Goal: Transaction & Acquisition: Purchase product/service

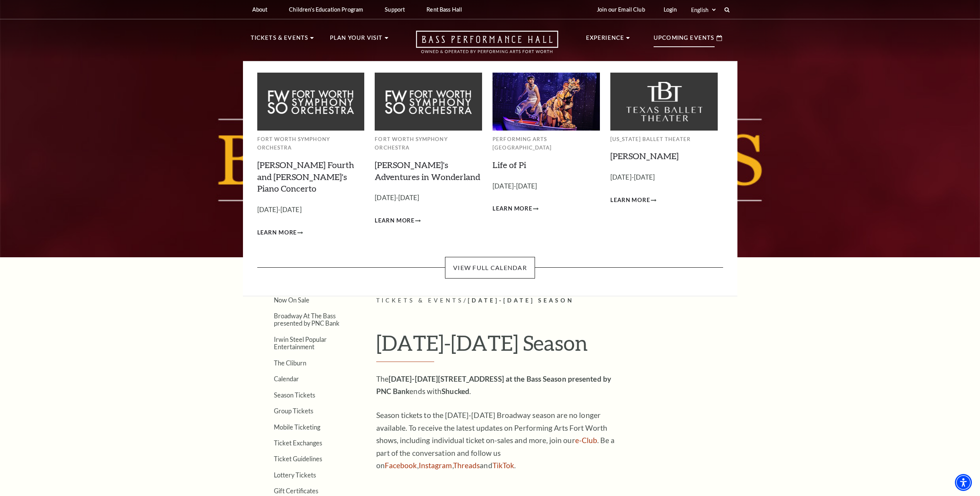
click at [531, 99] on img at bounding box center [546, 102] width 107 height 58
click at [528, 204] on span "Learn More" at bounding box center [513, 209] width 40 height 10
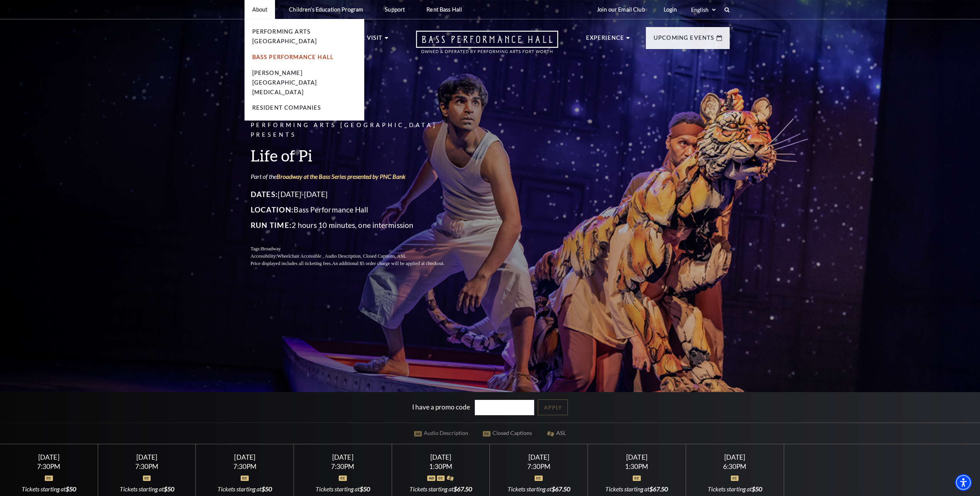
click at [283, 54] on link "Bass Performance Hall" at bounding box center [293, 57] width 82 height 7
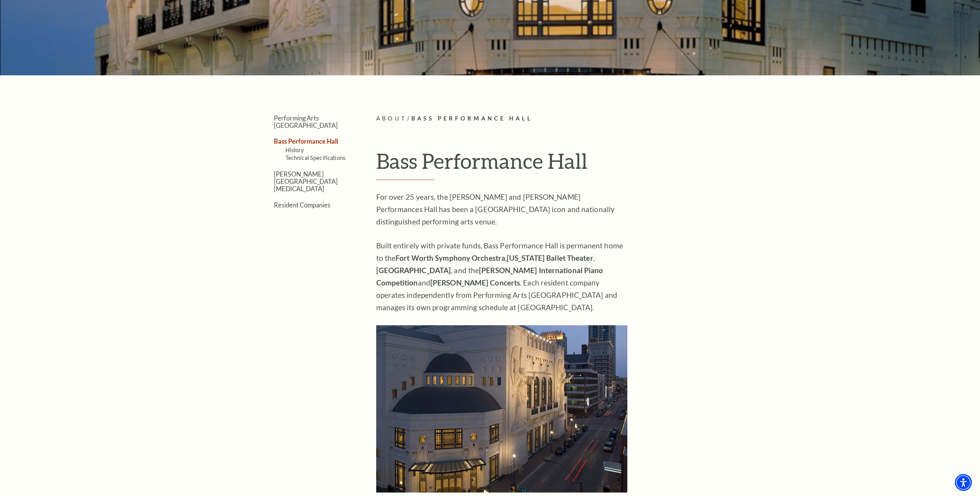
scroll to position [155, 0]
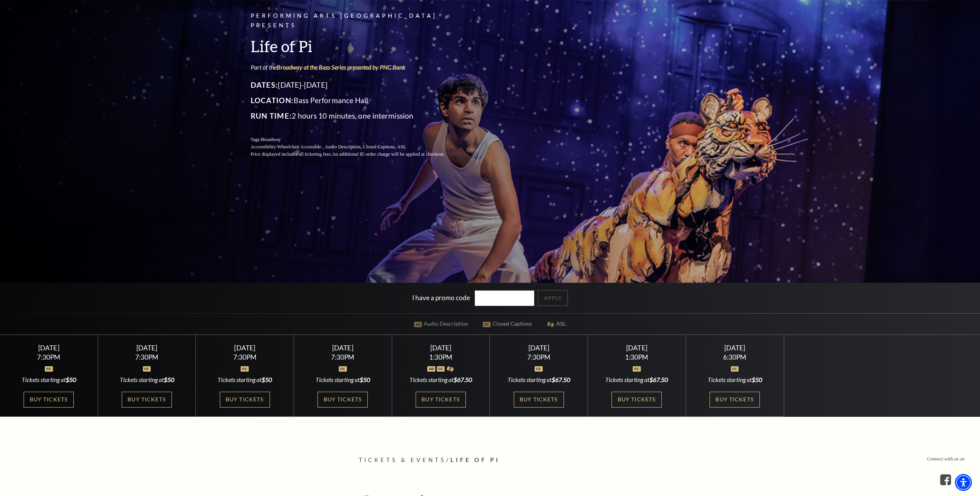
scroll to position [116, 0]
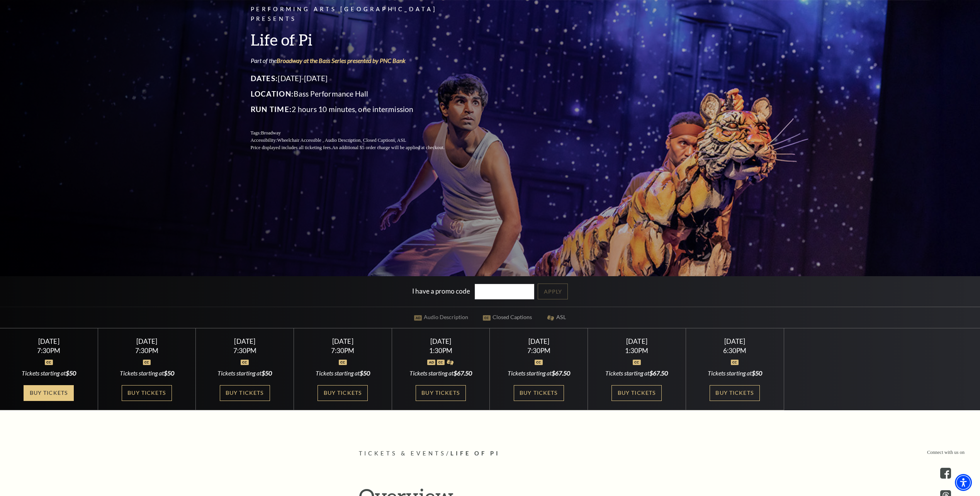
click at [51, 394] on link "Buy Tickets" at bounding box center [49, 393] width 50 height 16
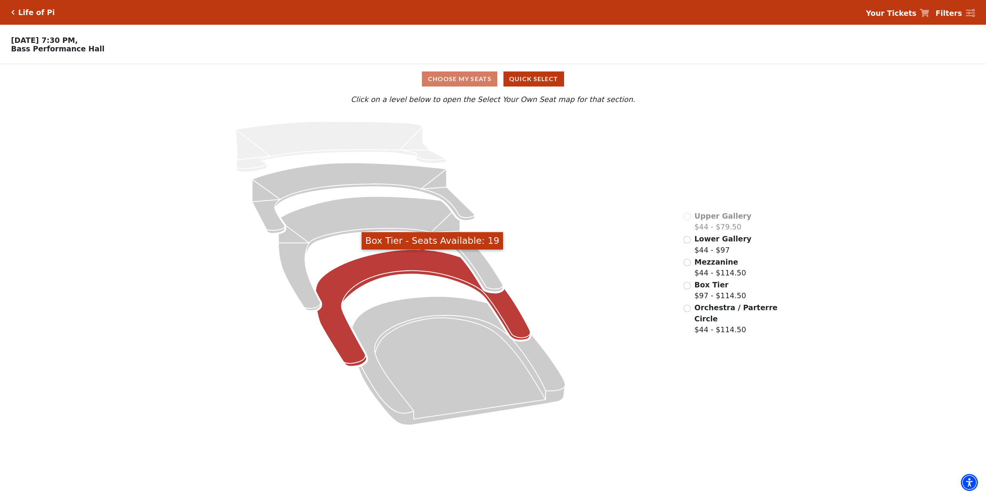
click at [386, 264] on icon "Box Tier - Seats Available: 19" at bounding box center [423, 308] width 215 height 117
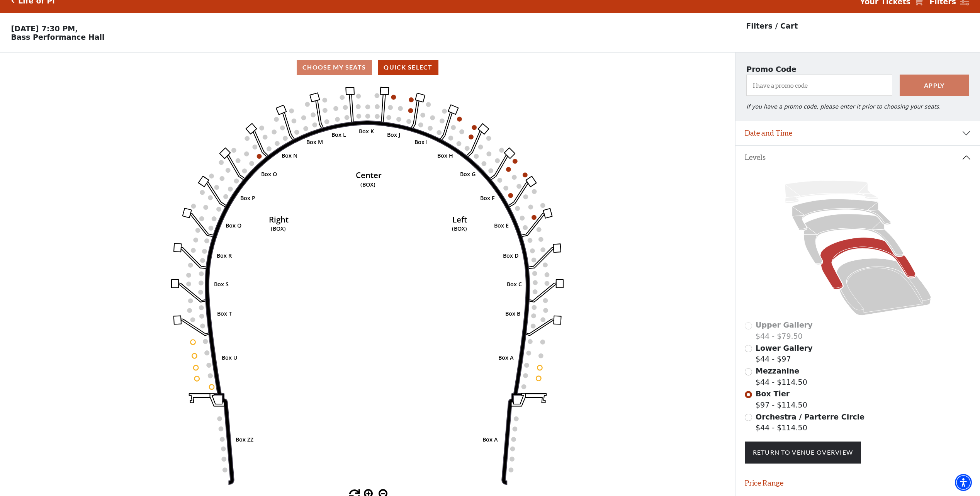
scroll to position [39, 0]
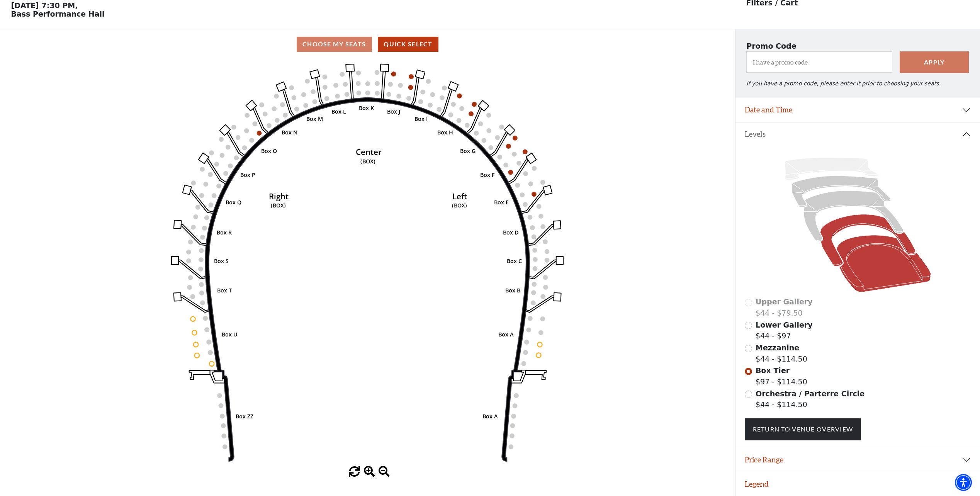
click at [865, 243] on icon at bounding box center [884, 263] width 95 height 57
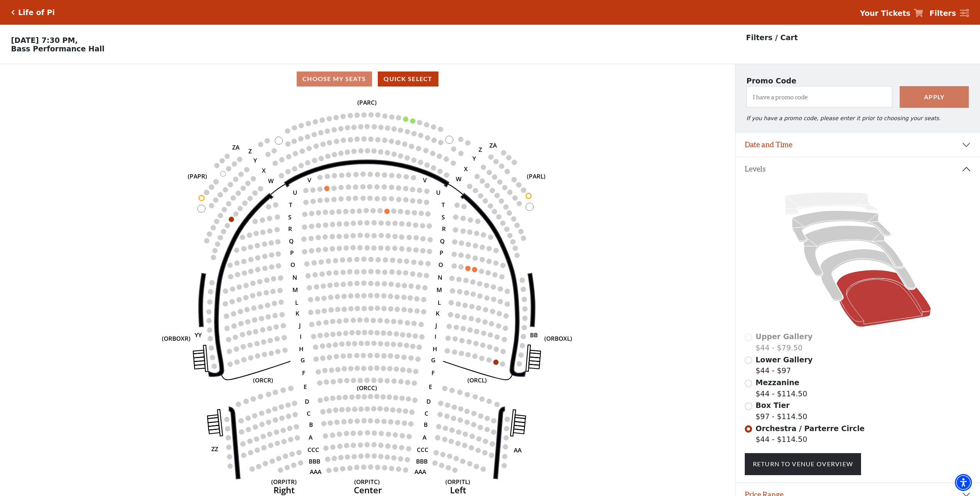
scroll to position [36, 0]
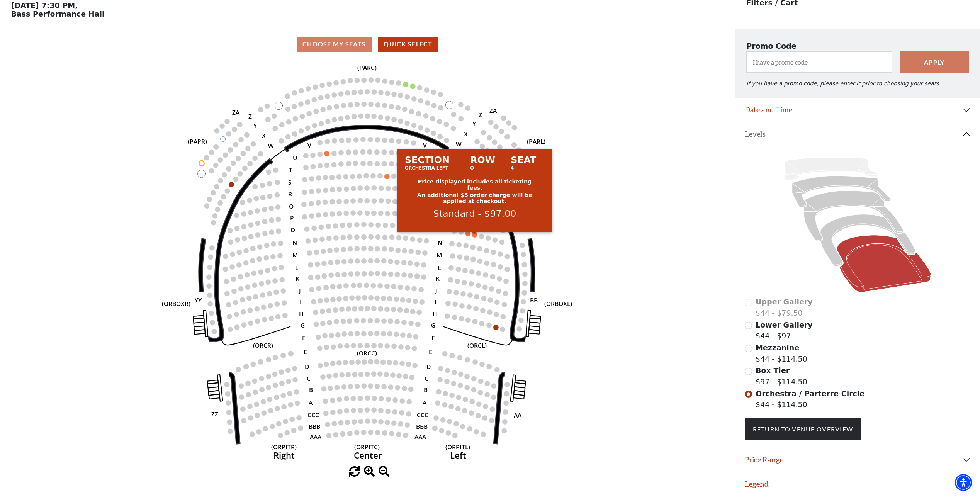
click at [474, 235] on circle at bounding box center [474, 234] width 5 height 5
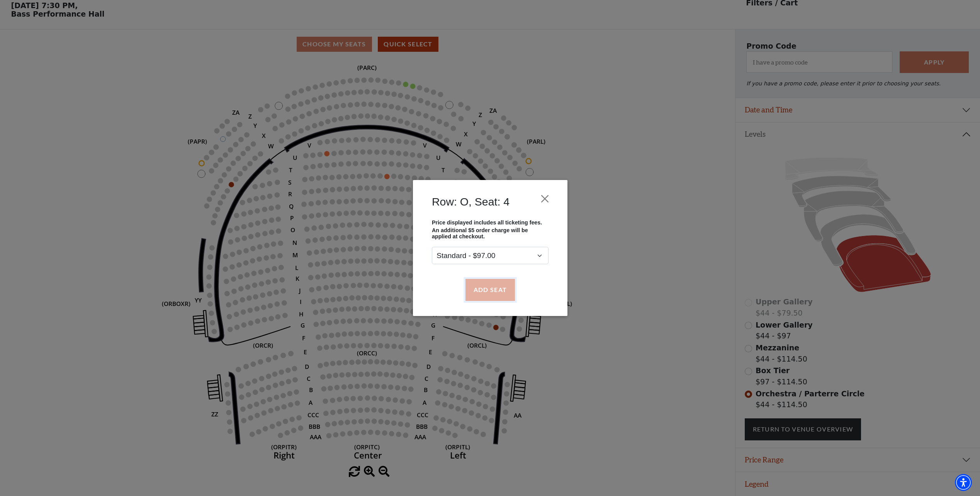
click at [492, 290] on button "Add Seat" at bounding box center [489, 290] width 49 height 22
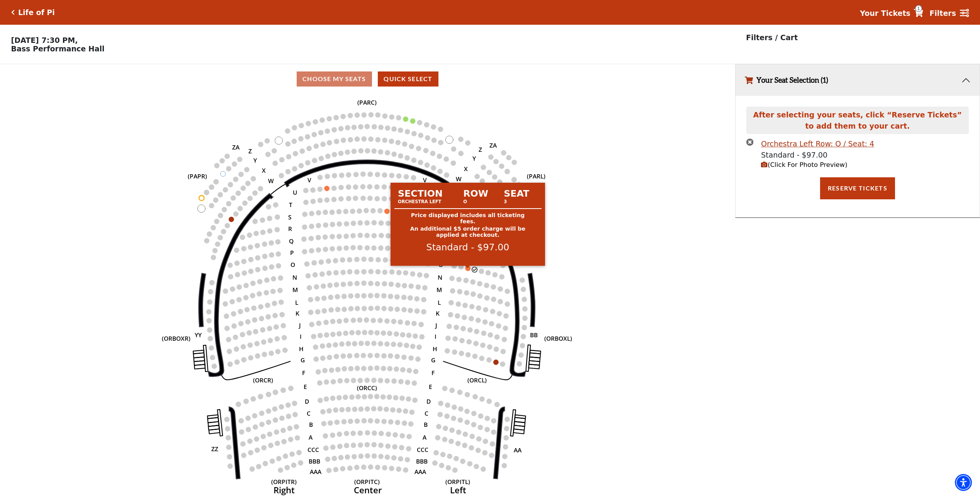
click at [467, 270] on circle at bounding box center [468, 268] width 5 height 5
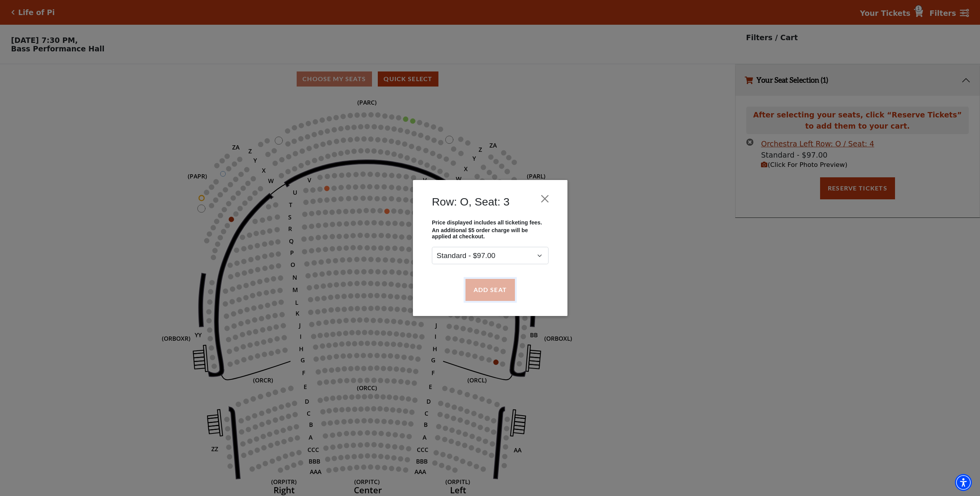
click at [485, 288] on button "Add Seat" at bounding box center [489, 290] width 49 height 22
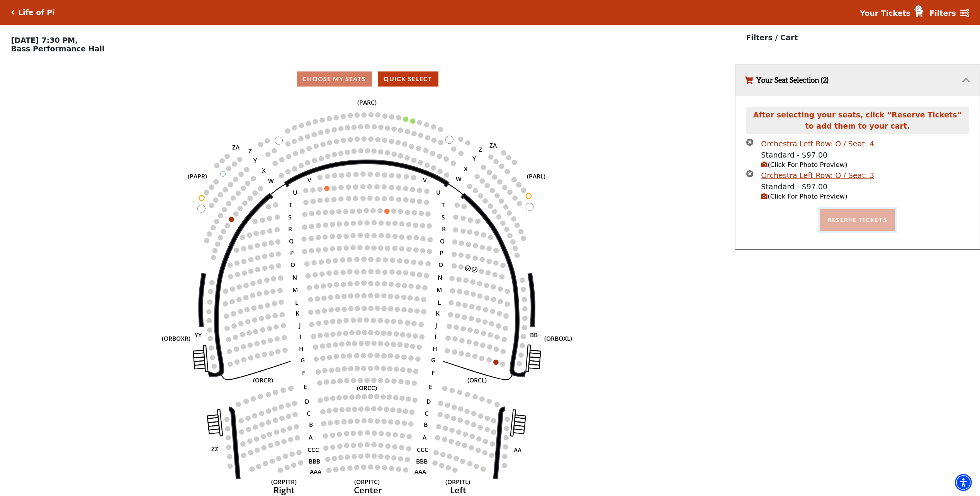
click at [849, 221] on button "Reserve Tickets" at bounding box center [857, 220] width 75 height 22
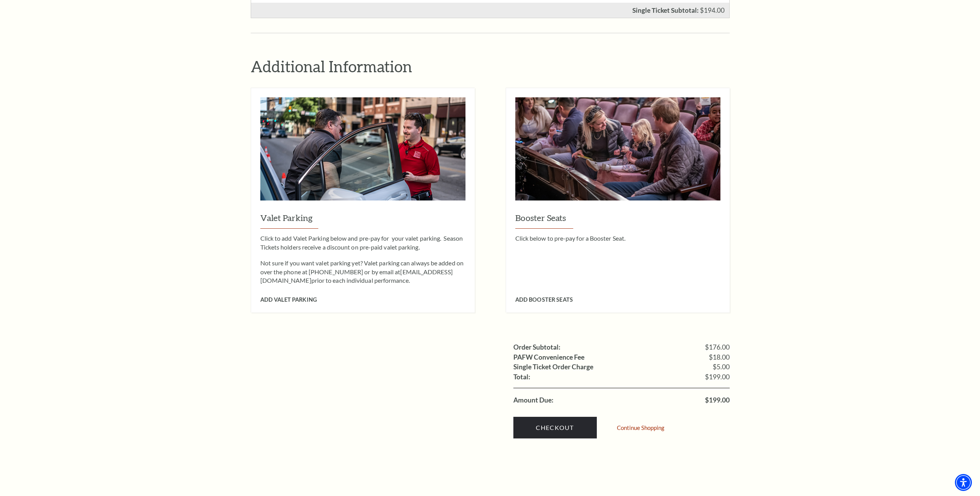
scroll to position [502, 0]
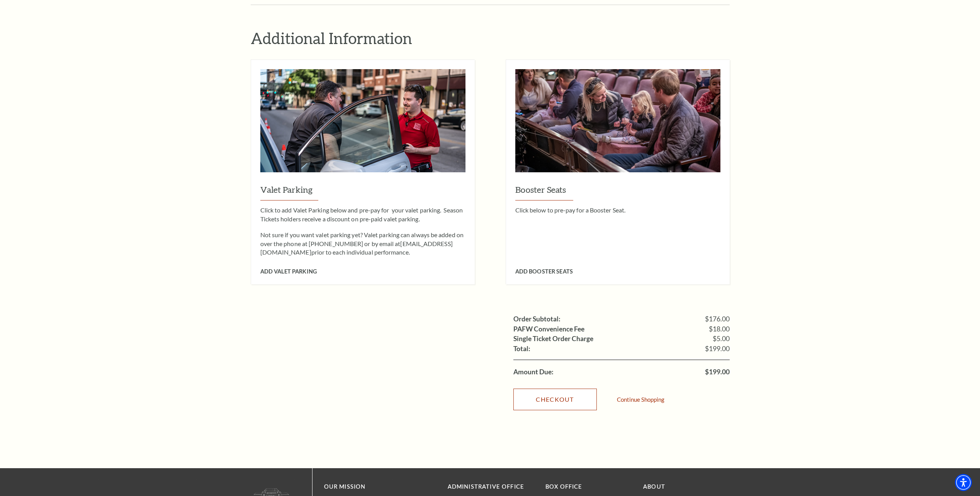
click at [547, 389] on link "Checkout" at bounding box center [555, 400] width 83 height 22
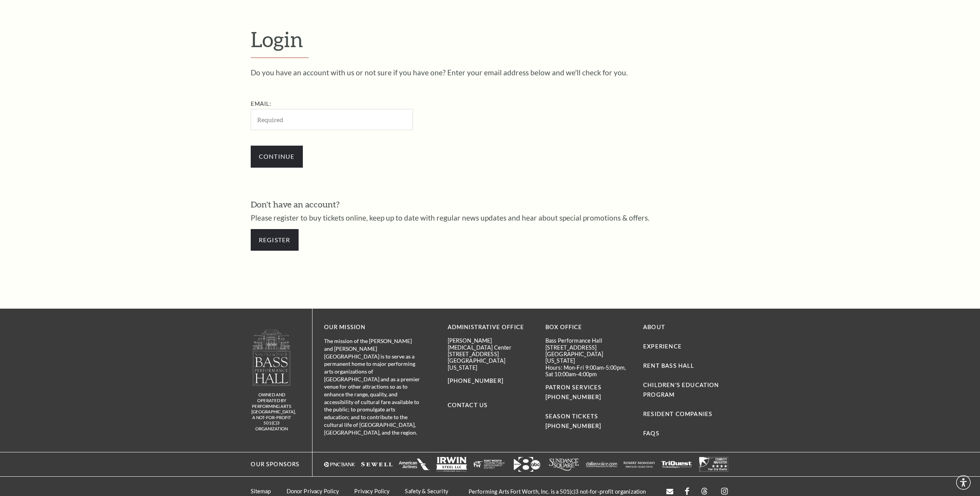
scroll to position [291, 0]
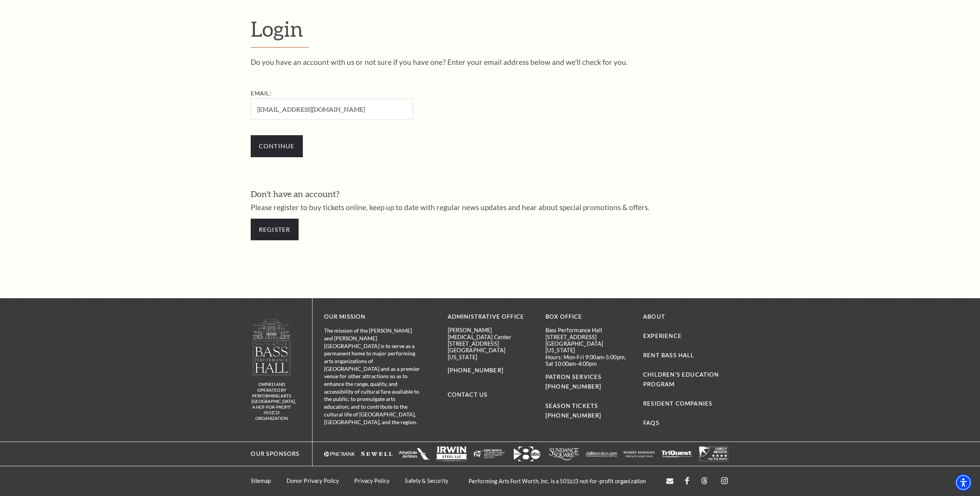
type input "[EMAIL_ADDRESS][DOMAIN_NAME]"
click at [251, 135] on input "Continue" at bounding box center [277, 146] width 52 height 22
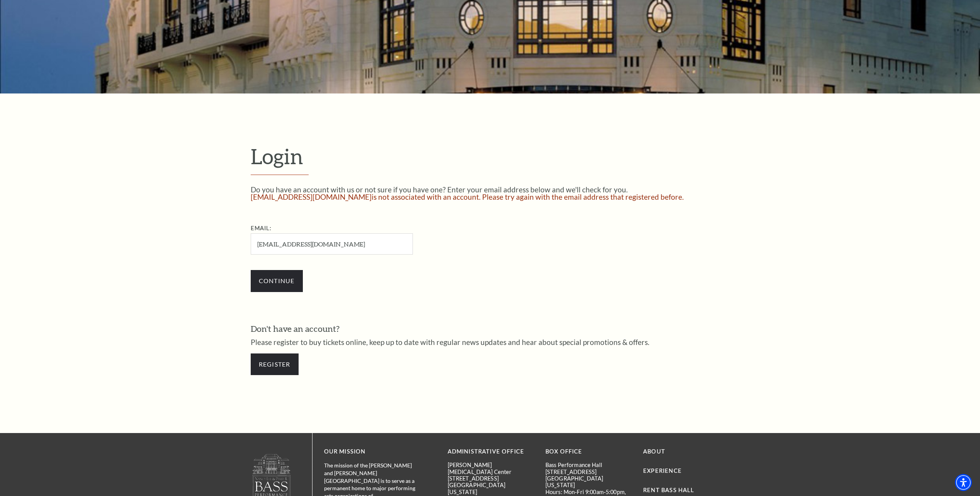
scroll to position [193, 0]
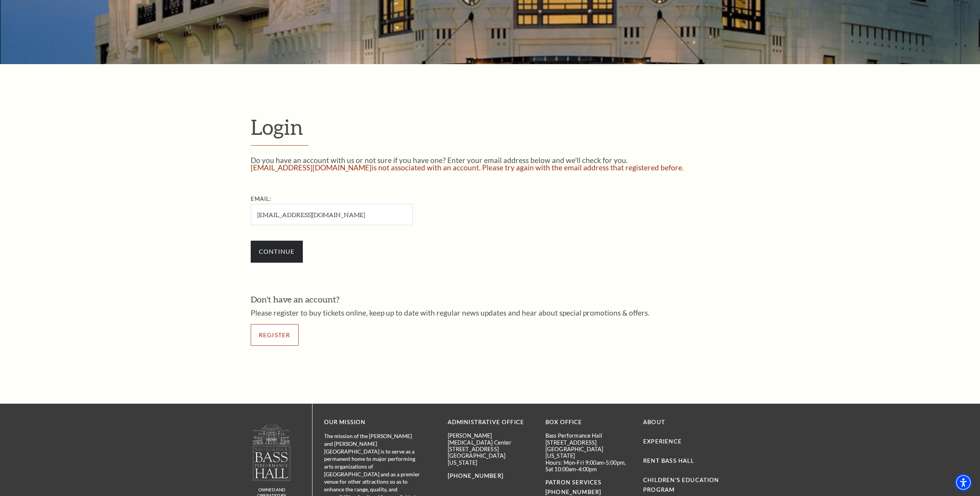
click at [277, 334] on link "Register" at bounding box center [275, 335] width 48 height 22
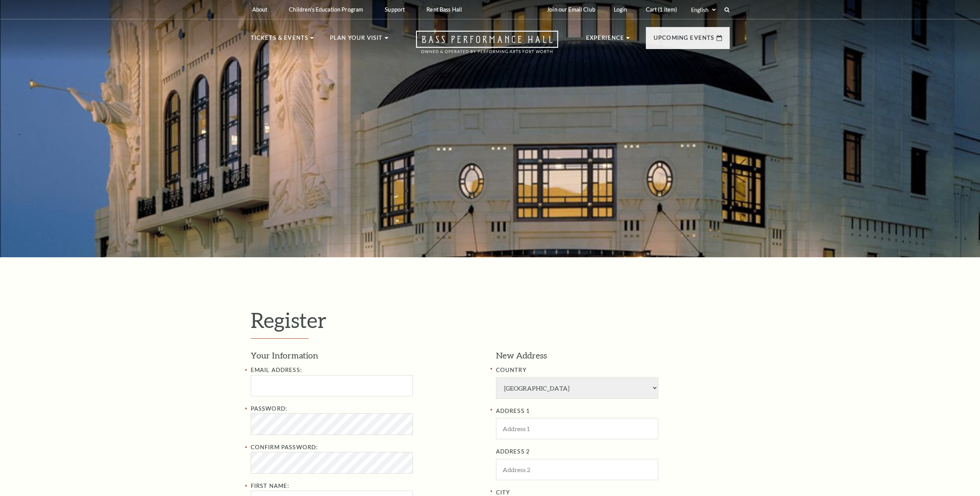
select select "1"
select select "TX"
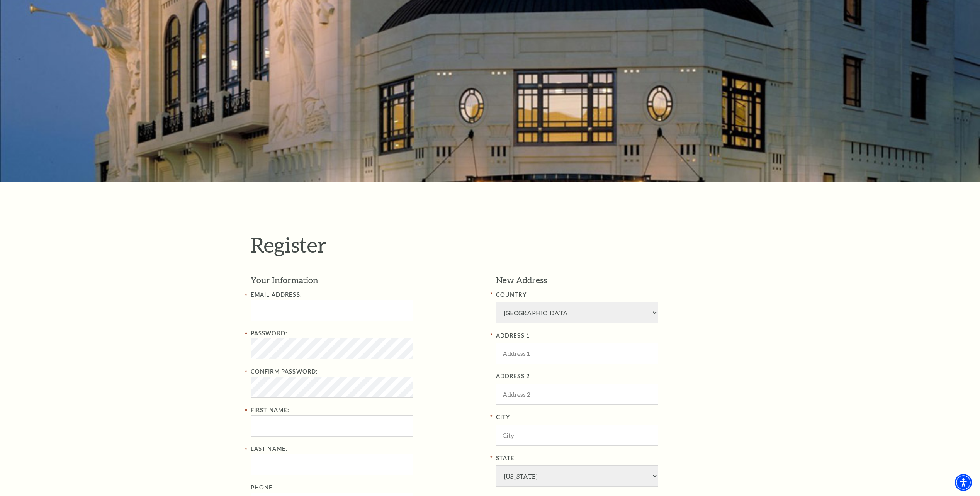
scroll to position [77, 0]
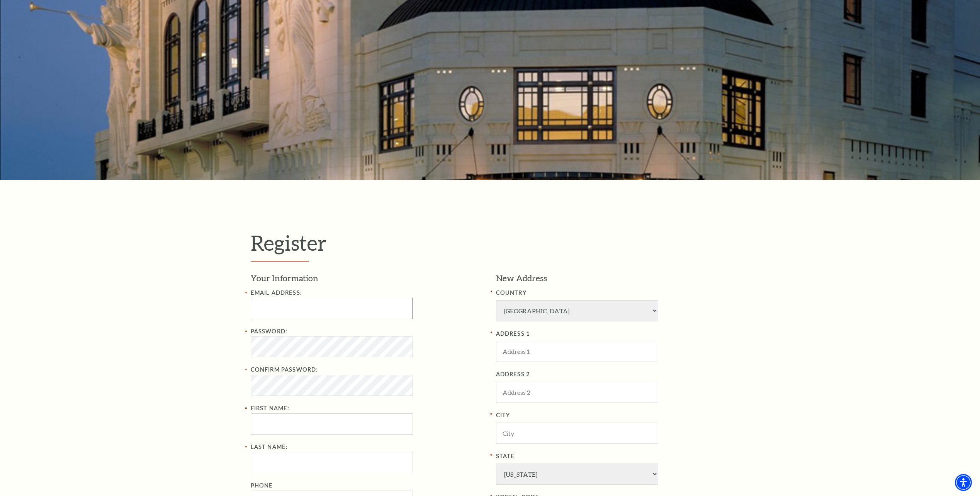
click at [318, 311] on input "Email Address:" at bounding box center [332, 308] width 162 height 21
type input "toddruland911@cs.com"
type input "Jimmy"
type input "Ruland"
type input "8173677333"
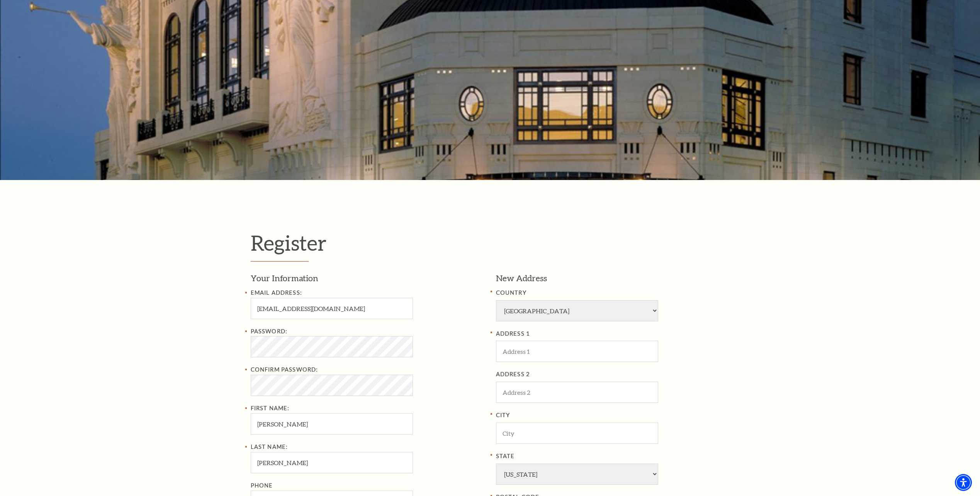
type input "[STREET_ADDRESS]"
type input "Aledo"
type input "76008"
type input "817-367-7333"
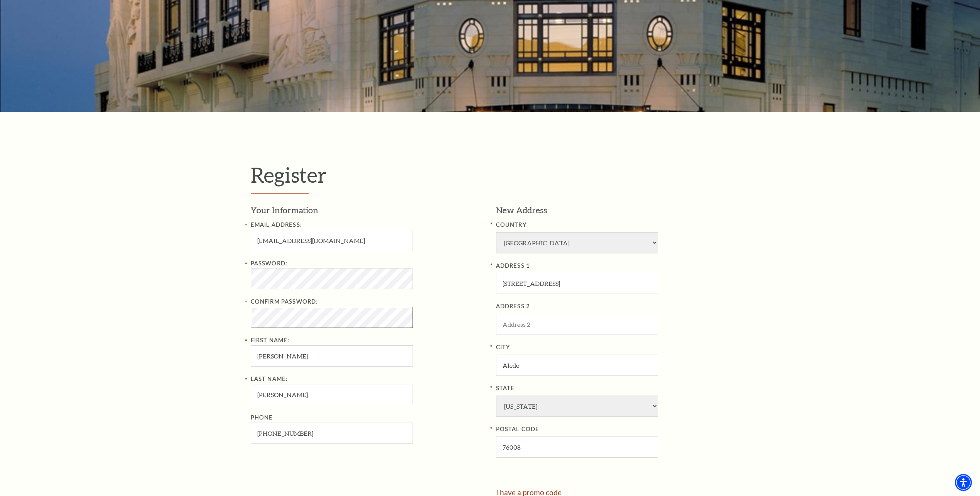
scroll to position [155, 0]
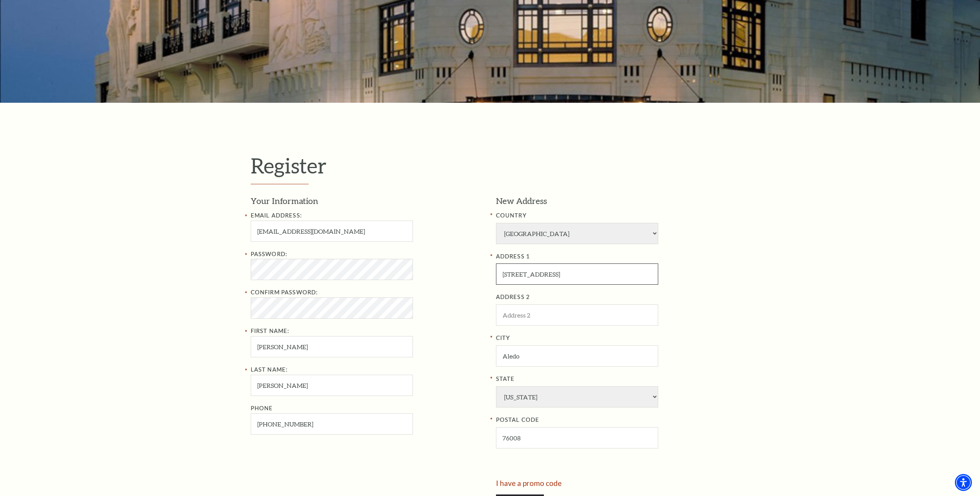
drag, startPoint x: 555, startPoint y: 273, endPoint x: 466, endPoint y: 274, distance: 88.9
click at [467, 275] on div "Your Information Email Address: toddruland911@cs.com Password: Confirm Password…" at bounding box center [490, 337] width 479 height 284
type input "802 W Lake Dr"
type input "201 Augusta Ct"
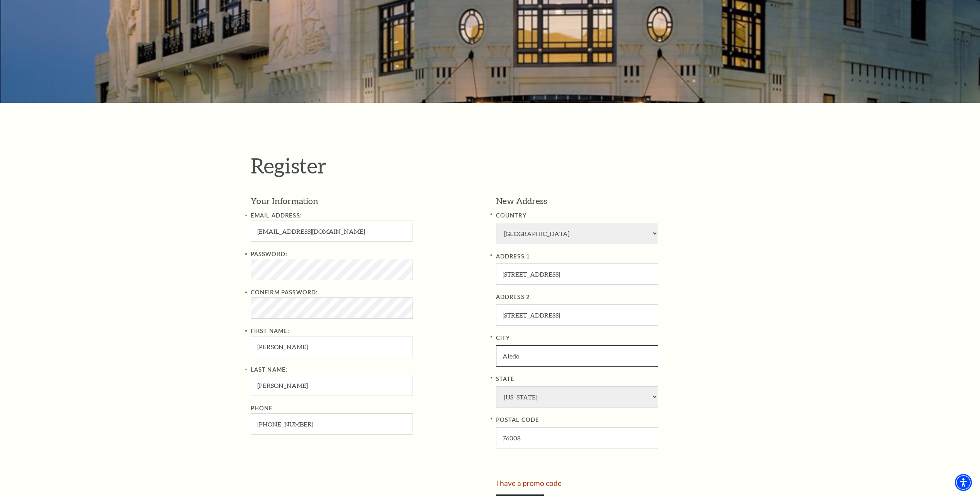
drag, startPoint x: 543, startPoint y: 357, endPoint x: 460, endPoint y: 353, distance: 83.2
click at [460, 353] on div "Your Information Email Address: toddruland911@cs.com Password: Confirm Password…" at bounding box center [490, 337] width 479 height 284
type input "weatherford"
click at [535, 432] on input "76008" at bounding box center [577, 437] width 162 height 21
drag, startPoint x: 530, startPoint y: 436, endPoint x: 500, endPoint y: 435, distance: 29.8
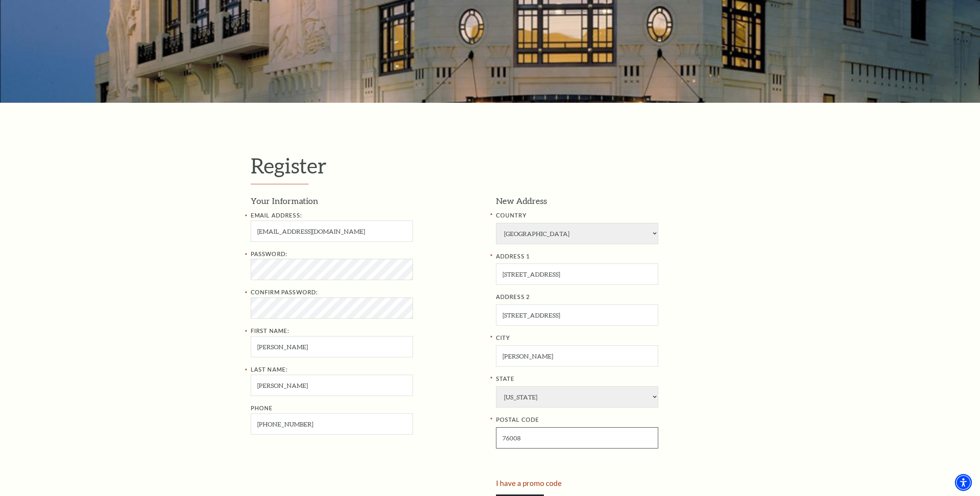
click at [500, 435] on input "76008" at bounding box center [577, 437] width 162 height 21
type input "76087"
click at [442, 389] on div "Last Name: Ruland Phone 817-367-7333" at bounding box center [368, 400] width 234 height 70
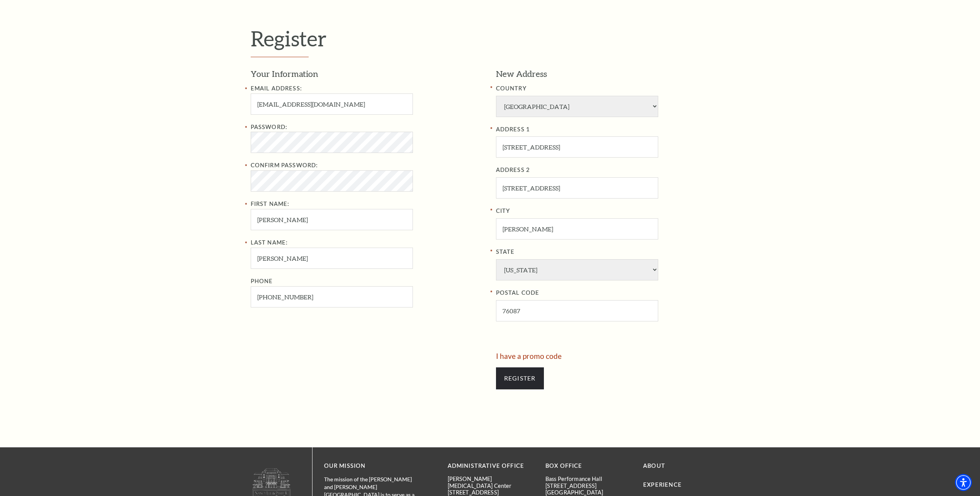
scroll to position [309, 0]
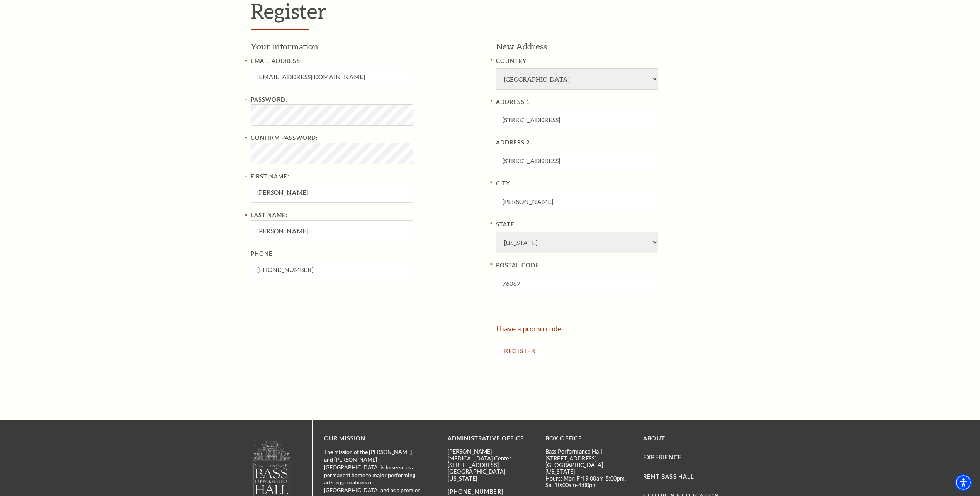
click at [517, 352] on input "Register" at bounding box center [520, 351] width 48 height 22
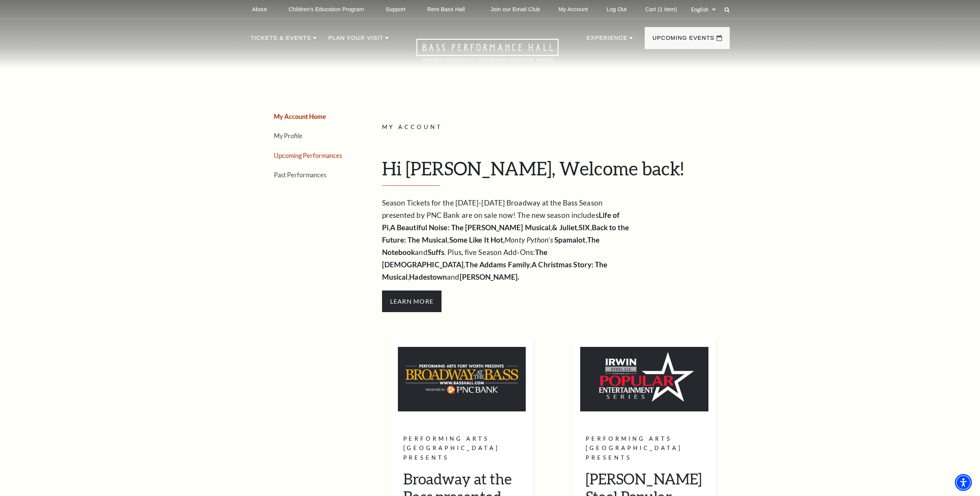
click at [305, 154] on link "Upcoming Performances" at bounding box center [308, 155] width 68 height 7
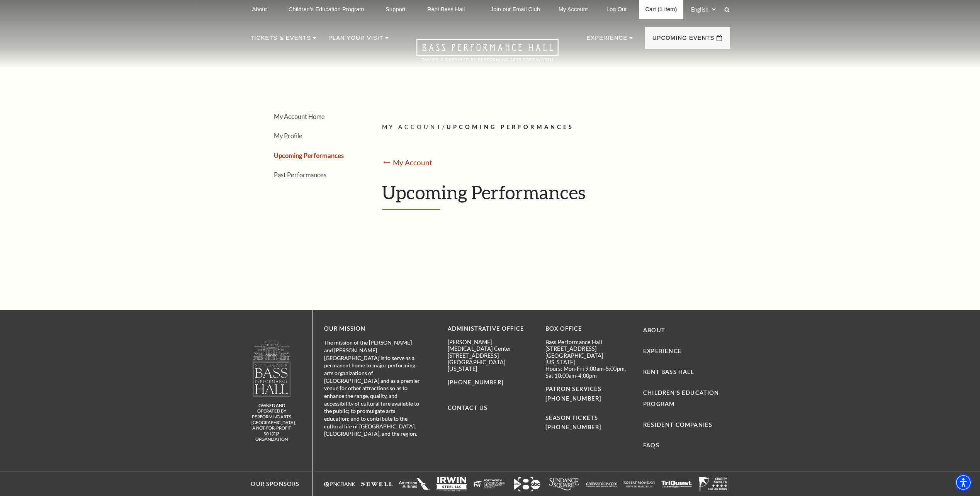
click at [655, 7] on link "Cart (1 item)" at bounding box center [661, 9] width 44 height 19
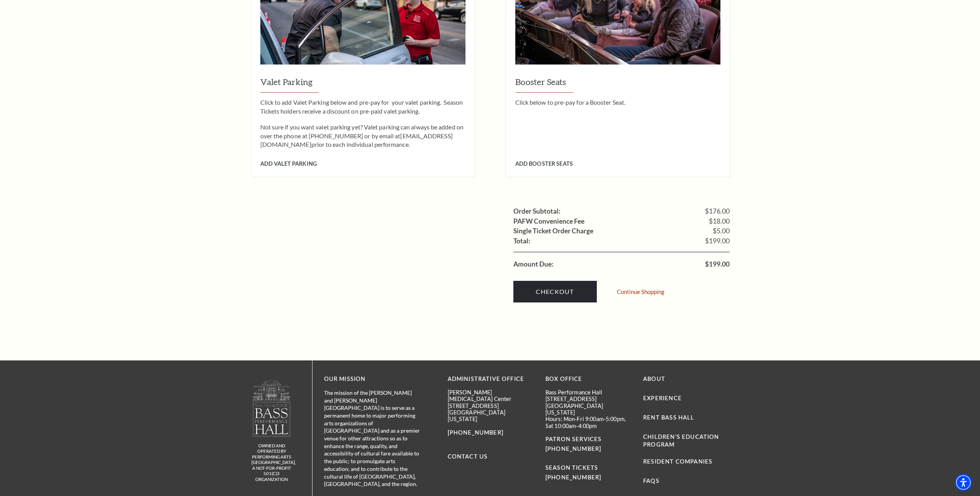
scroll to position [618, 0]
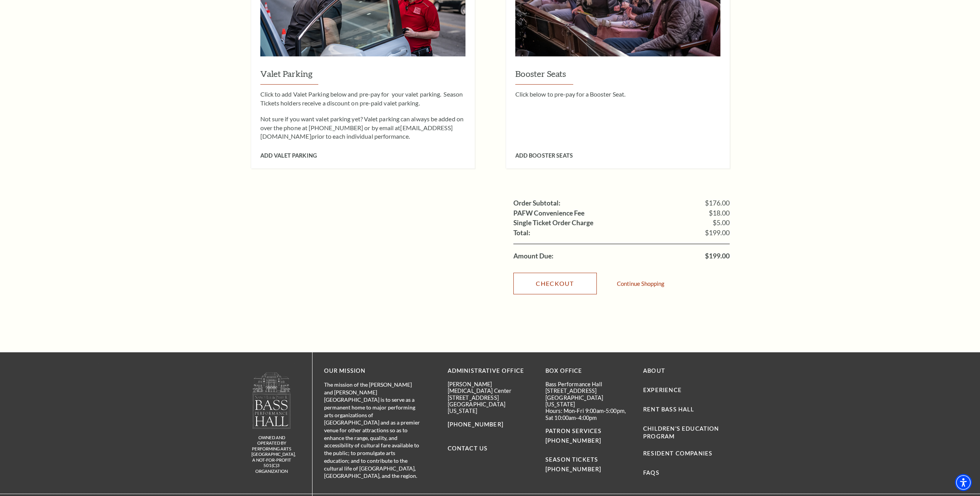
click at [551, 273] on link "Checkout" at bounding box center [555, 284] width 83 height 22
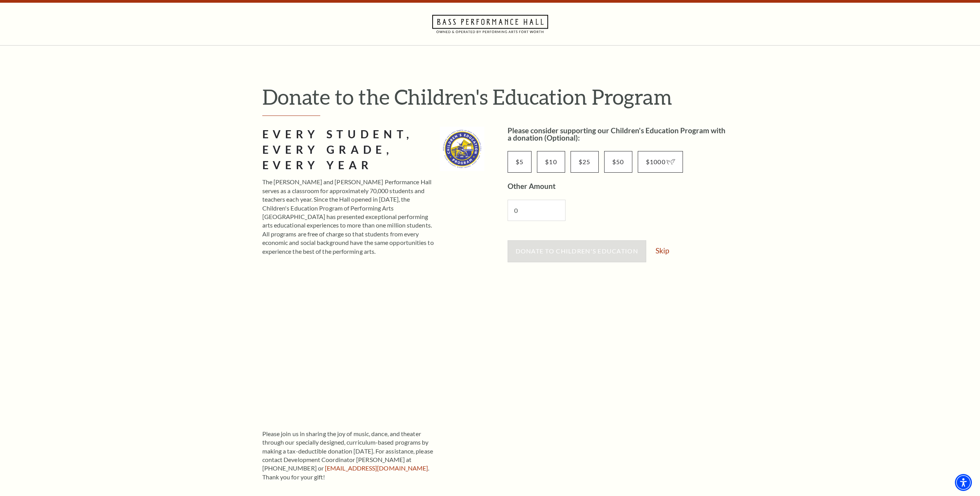
scroll to position [39, 0]
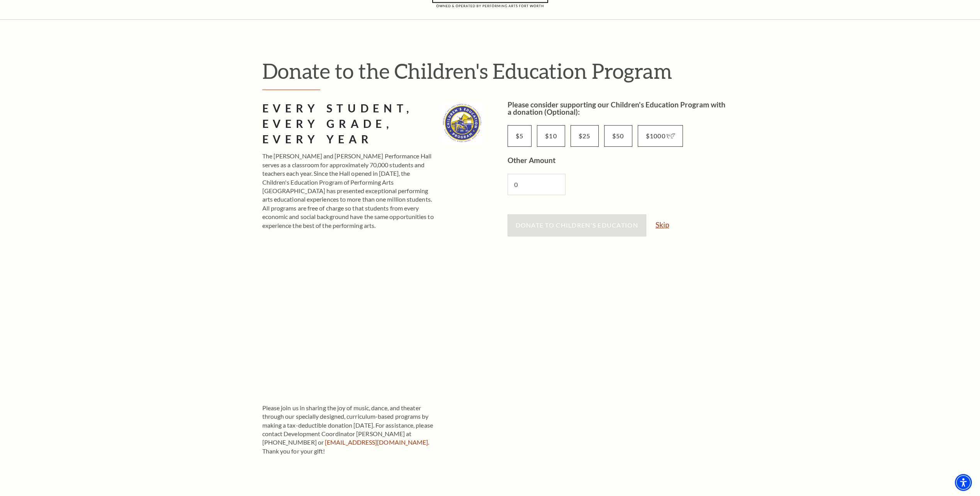
click at [667, 225] on link "Skip" at bounding box center [663, 224] width 14 height 7
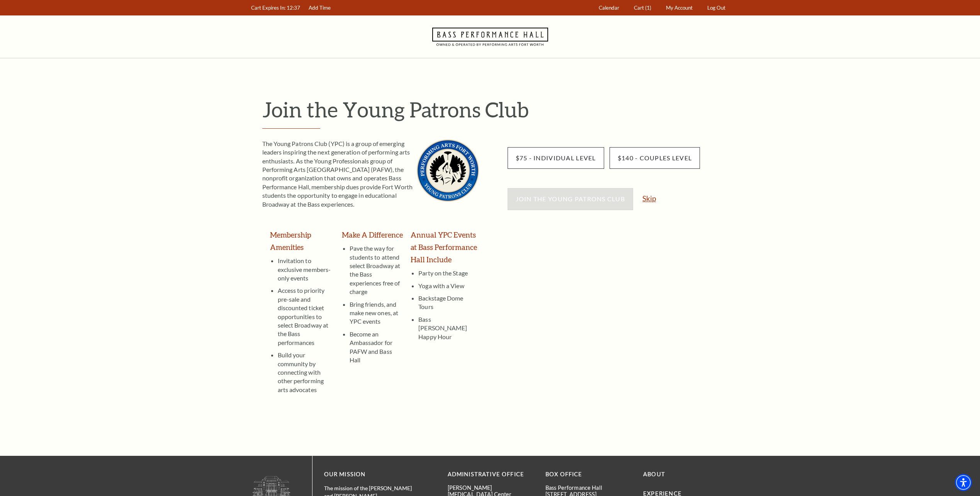
click at [650, 199] on link "Skip" at bounding box center [650, 198] width 14 height 7
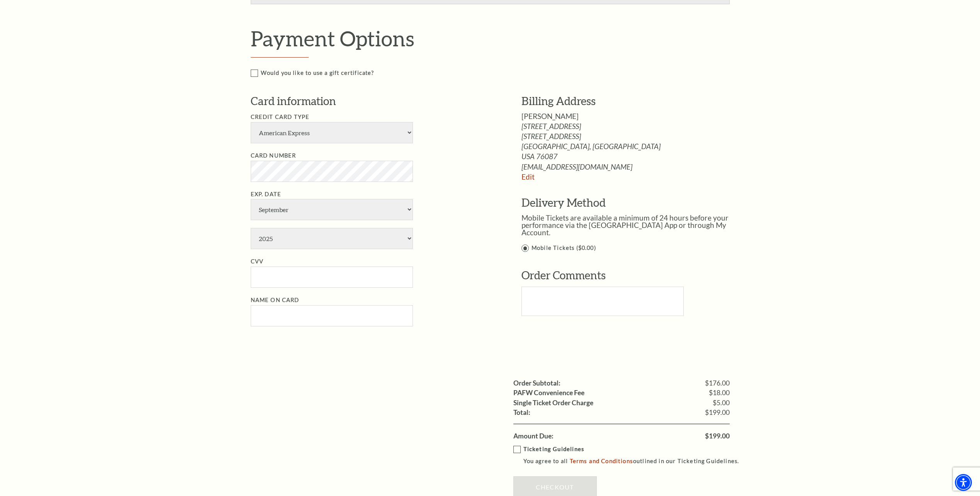
scroll to position [309, 0]
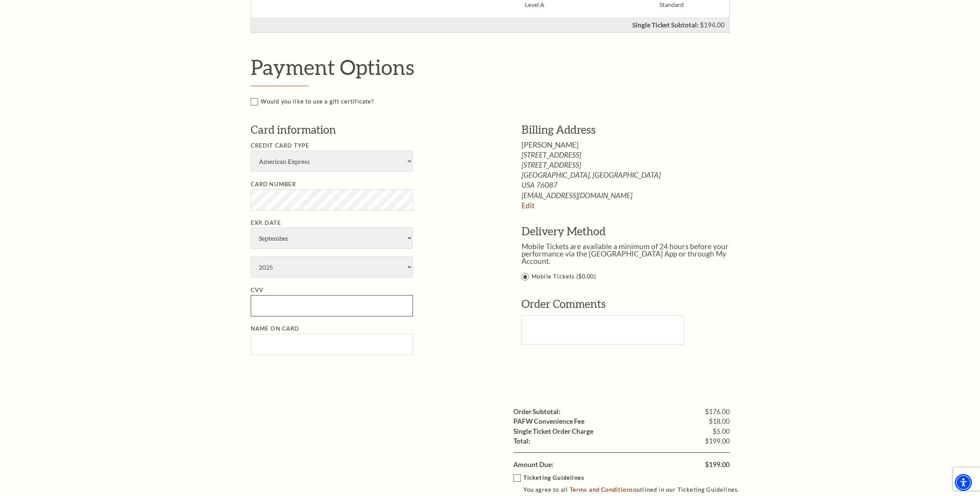
click at [271, 307] on input "CVV" at bounding box center [332, 305] width 162 height 21
drag, startPoint x: 417, startPoint y: 108, endPoint x: 406, endPoint y: 106, distance: 11.5
click at [413, 107] on div "Would you like to use a gift certificate? Gift Certificate Number Apply" at bounding box center [499, 109] width 496 height 25
click at [254, 101] on label "Would you like to use a gift certificate?" at bounding box center [499, 102] width 496 height 10
click at [0, 0] on input "Would you like to use a gift certificate?" at bounding box center [0, 0] width 0 height 0
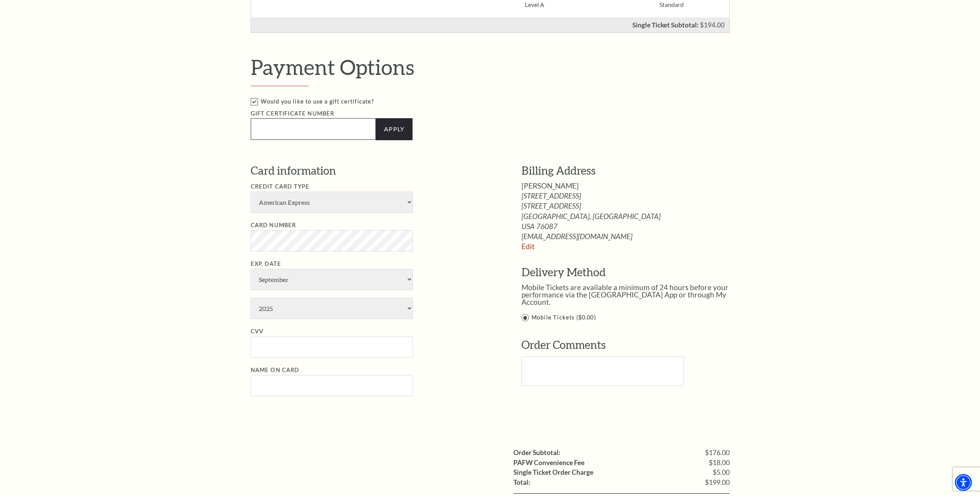
click at [321, 129] on input "Text field" at bounding box center [314, 129] width 126 height 22
type input "76634906107117"
click at [391, 129] on link "Apply" at bounding box center [394, 129] width 37 height 22
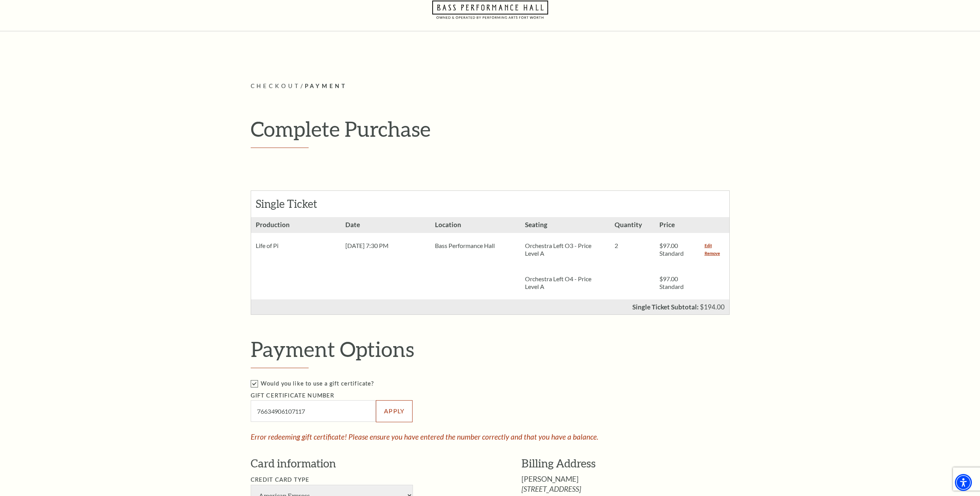
scroll to position [0, 0]
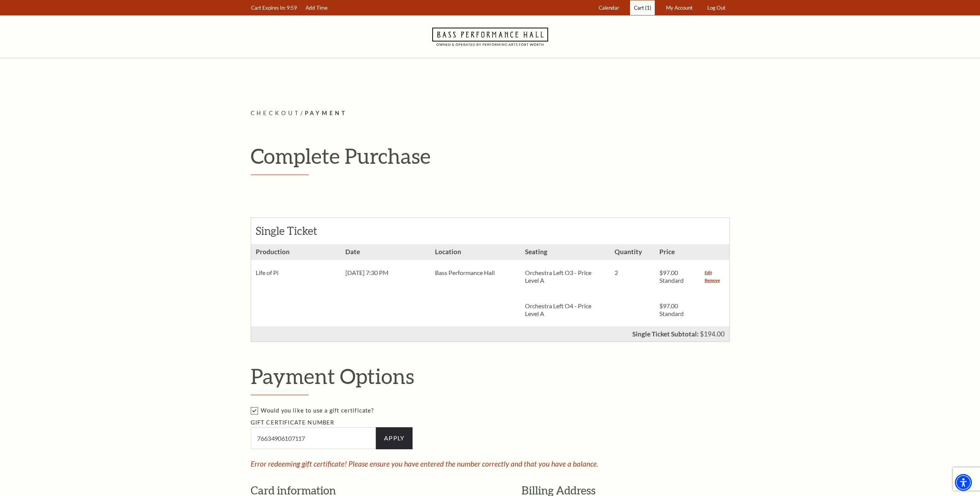
click at [641, 6] on span "Cart" at bounding box center [639, 8] width 10 height 6
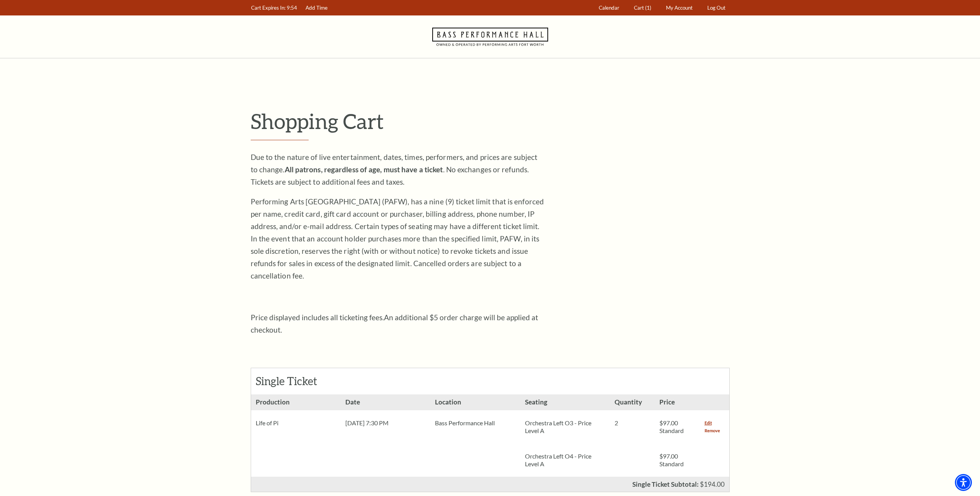
click at [713, 427] on link "Remove" at bounding box center [712, 431] width 15 height 8
